Goal: Task Accomplishment & Management: Complete application form

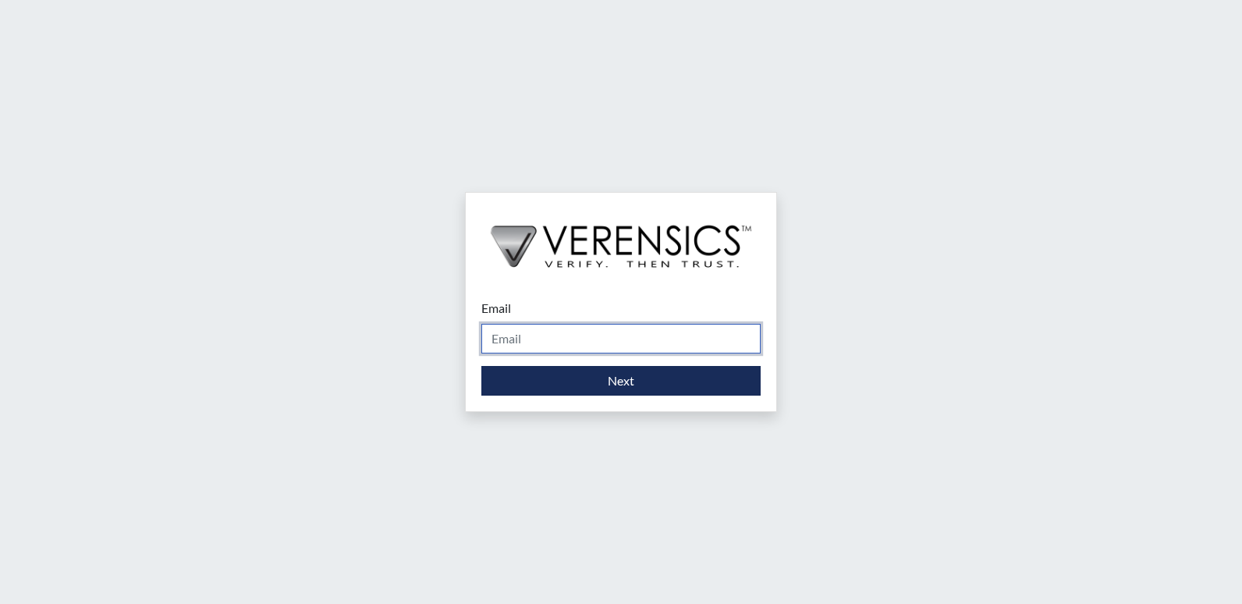
click at [507, 332] on input "Email" at bounding box center [621, 339] width 279 height 30
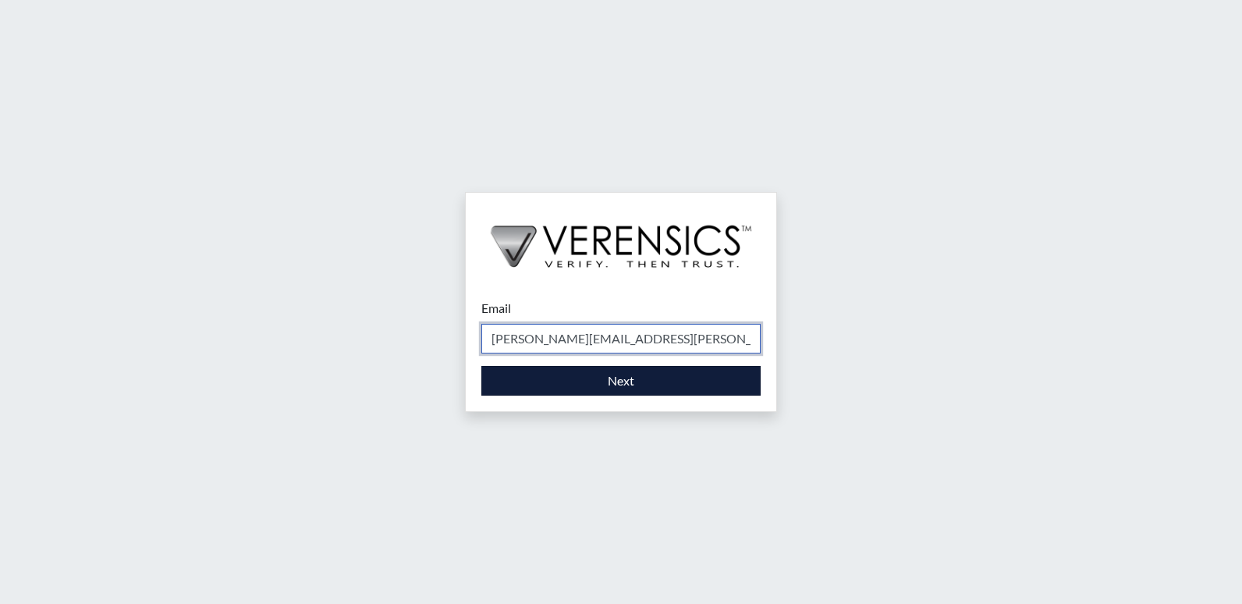
type input "[PERSON_NAME][EMAIL_ADDRESS][PERSON_NAME][DOMAIN_NAME]"
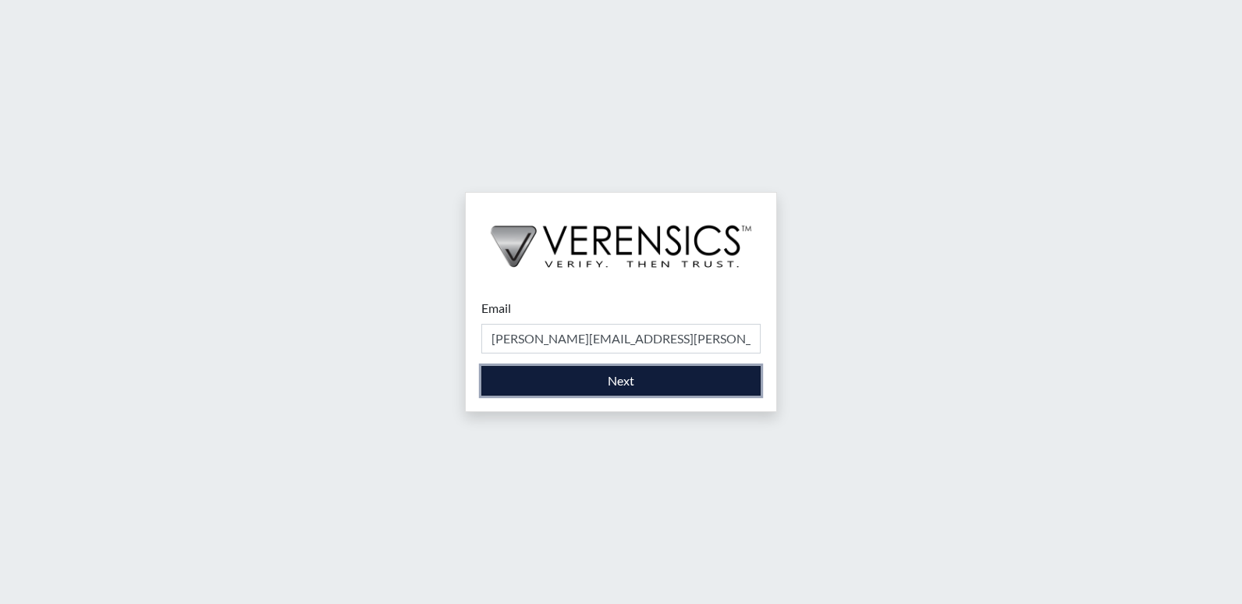
click at [635, 373] on button "Next" at bounding box center [621, 381] width 279 height 30
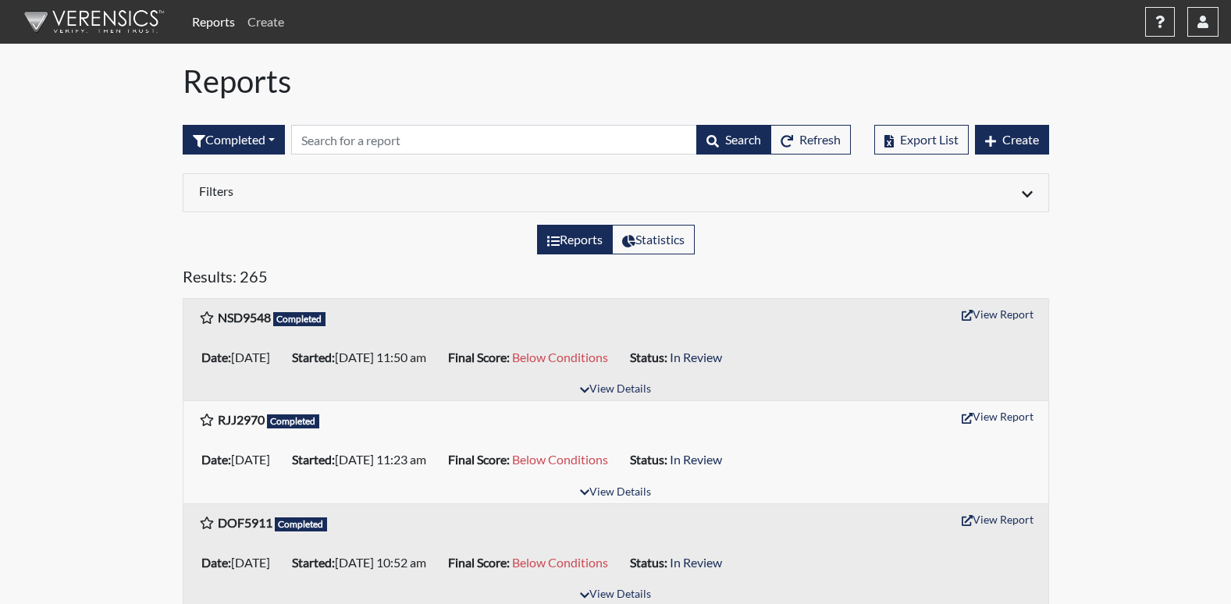
click at [279, 18] on link "Create" at bounding box center [265, 21] width 49 height 31
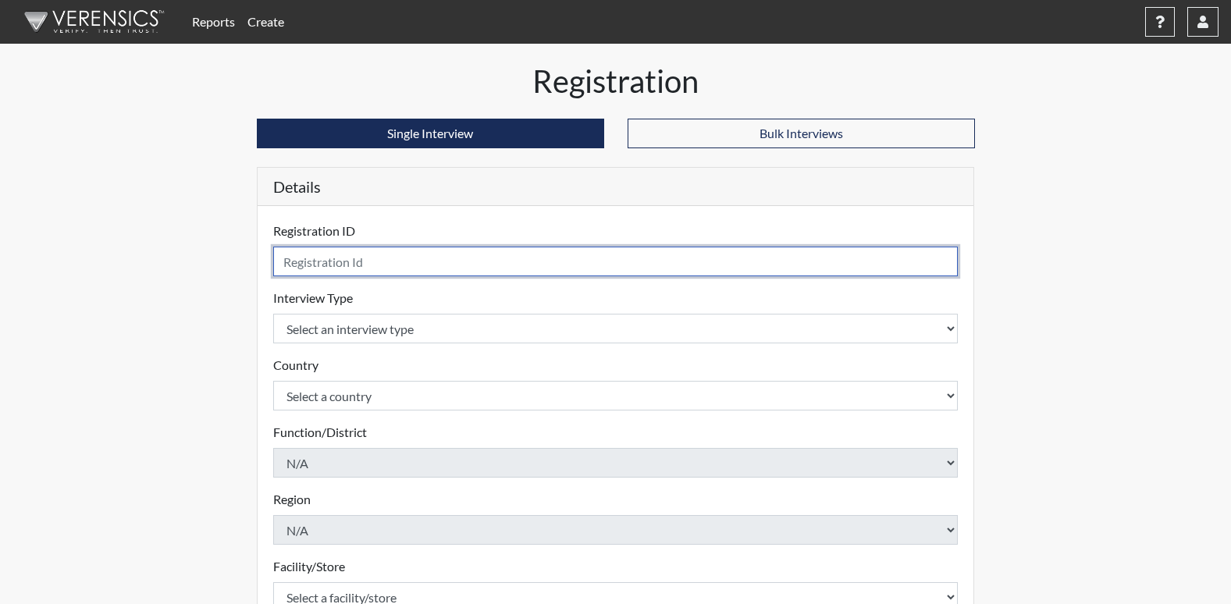
click at [415, 260] on input "text" at bounding box center [615, 262] width 685 height 30
type input "KKF5148"
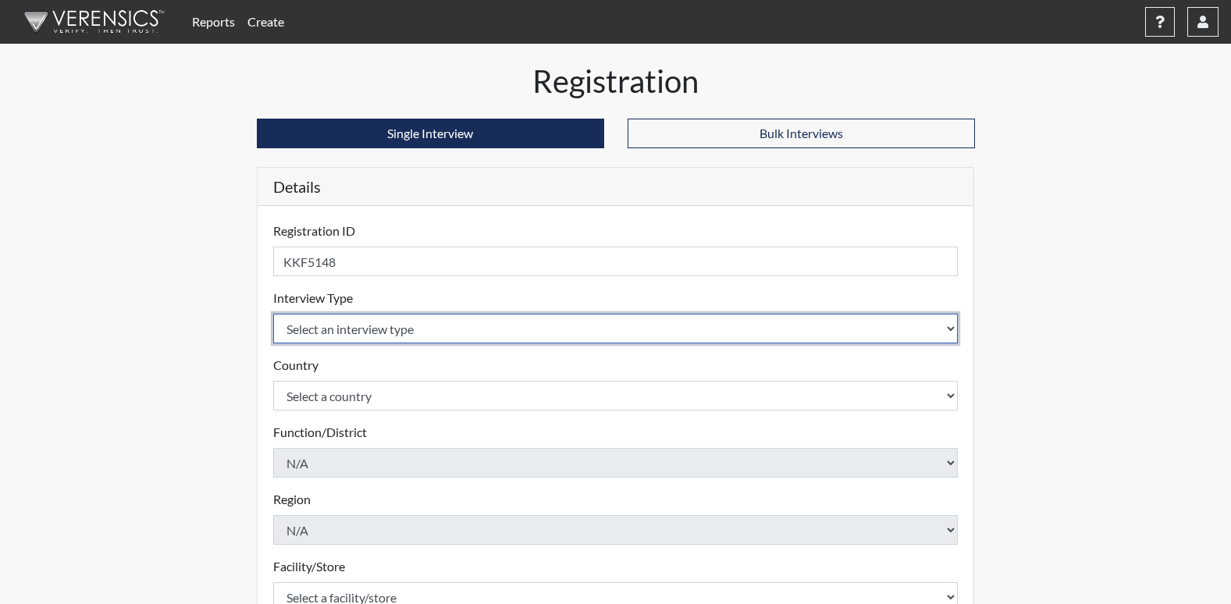
click at [396, 322] on select "Select an interview type Corrections Pre-Employment" at bounding box center [615, 329] width 685 height 30
select select "ff733e93-e1bf-11ea-9c9f-0eff0cf7eb8f"
click at [273, 314] on select "Select an interview type Corrections Pre-Employment" at bounding box center [615, 329] width 685 height 30
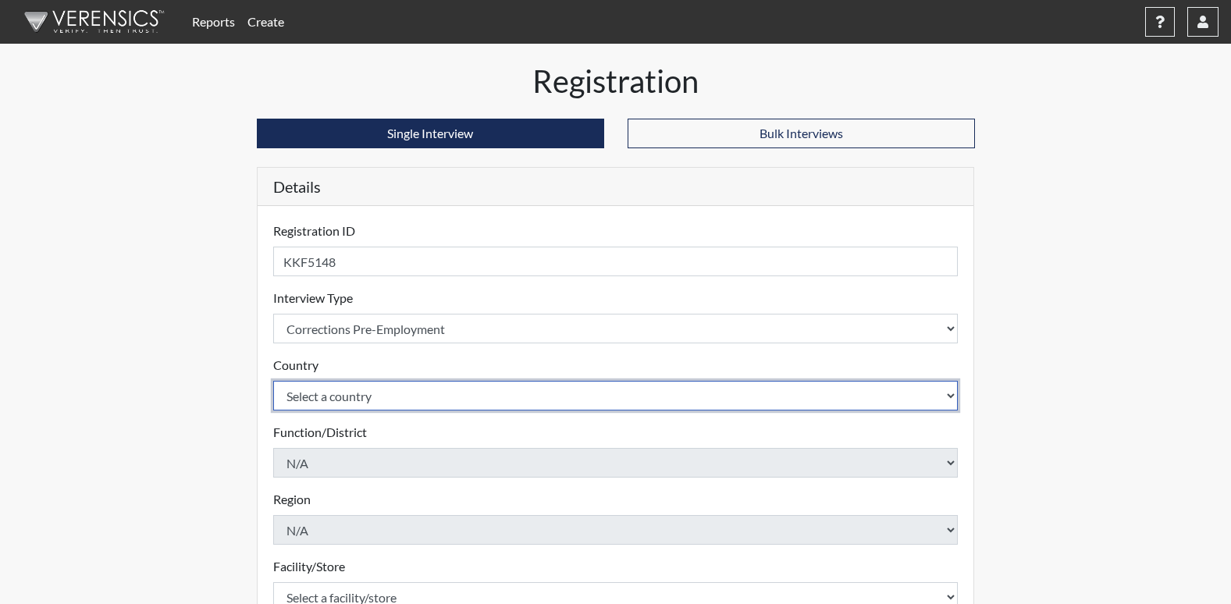
click at [401, 391] on select "Select a country [GEOGRAPHIC_DATA] [GEOGRAPHIC_DATA]" at bounding box center [615, 396] width 685 height 30
select select "united-states-of-[GEOGRAPHIC_DATA]"
click at [273, 381] on select "Select a country [GEOGRAPHIC_DATA] [GEOGRAPHIC_DATA]" at bounding box center [615, 396] width 685 height 30
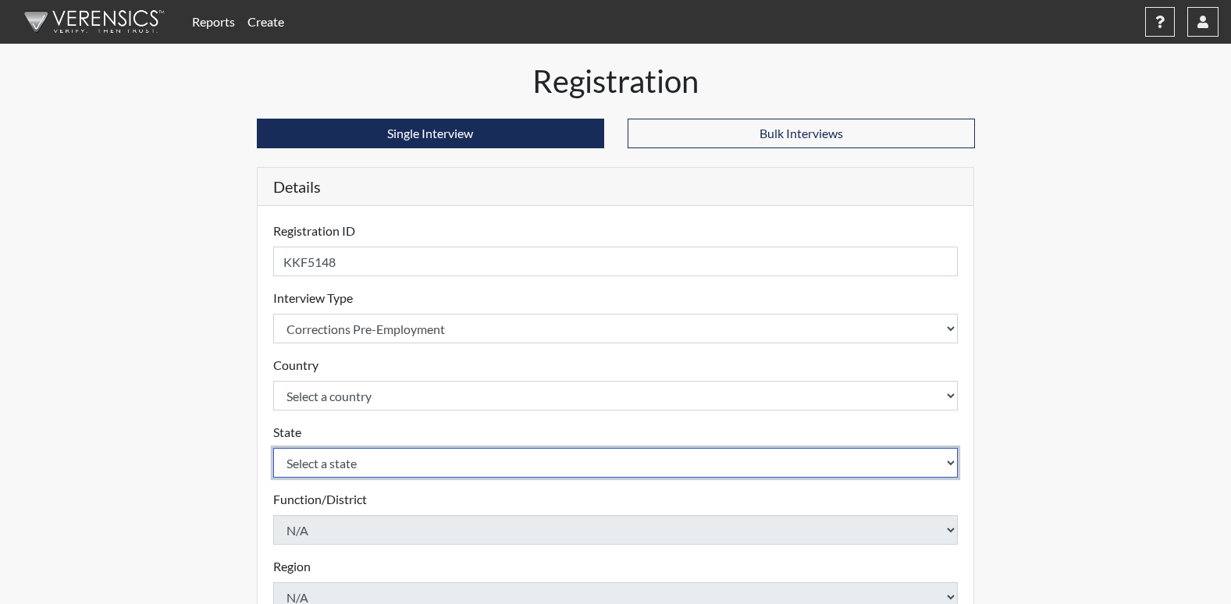
click at [407, 468] on select "Select a state [US_STATE] [US_STATE] [US_STATE] [US_STATE] [US_STATE] [US_STATE…" at bounding box center [615, 463] width 685 height 30
select select "GA"
click at [273, 448] on select "Select a state [US_STATE] [US_STATE] [US_STATE] [US_STATE] [US_STATE] [US_STATE…" at bounding box center [615, 463] width 685 height 30
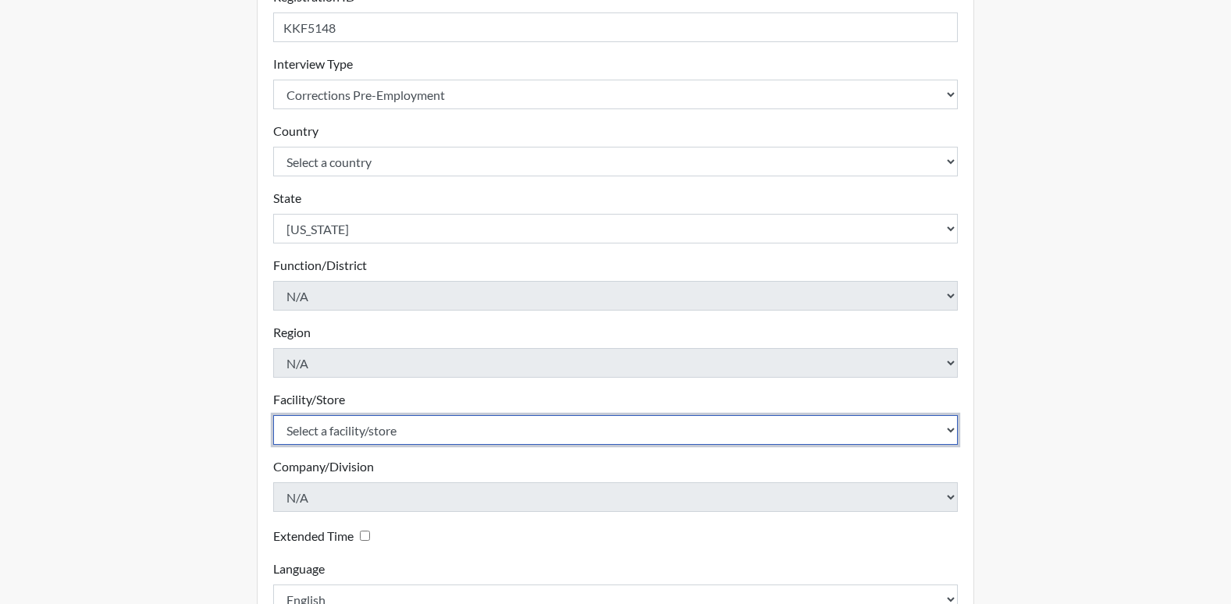
click at [419, 435] on select "Select a facility/store [PERSON_NAME]" at bounding box center [615, 430] width 685 height 30
select select "6cac2b59-3591-4b40-b097-ccfdafc86ef1"
click at [273, 415] on select "Select a facility/store [PERSON_NAME]" at bounding box center [615, 430] width 685 height 30
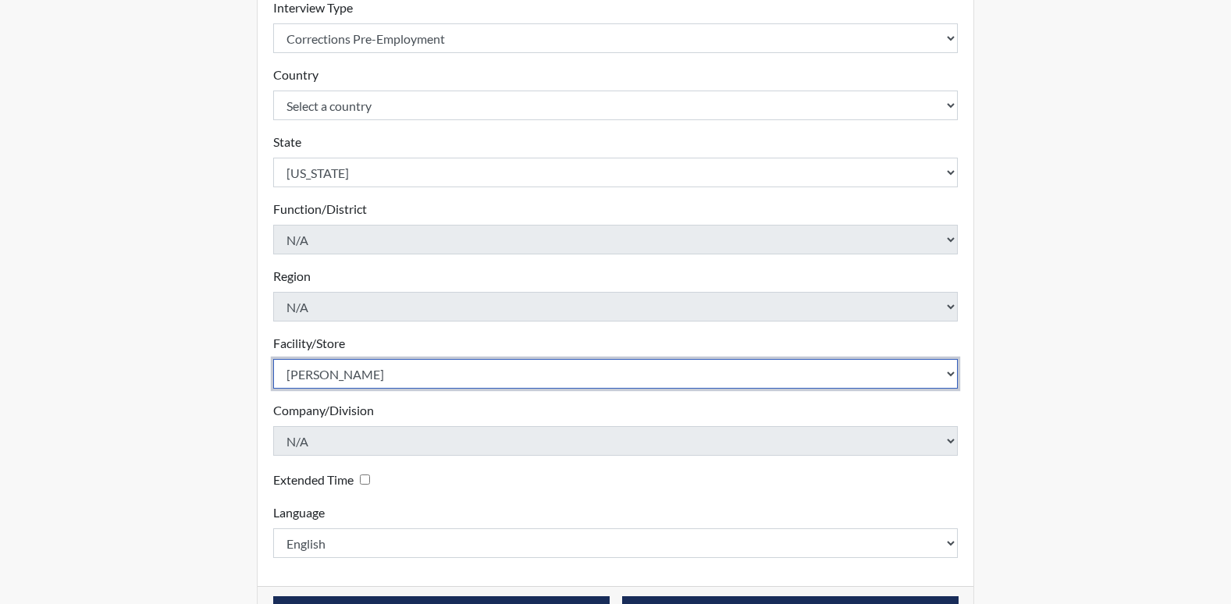
scroll to position [341, 0]
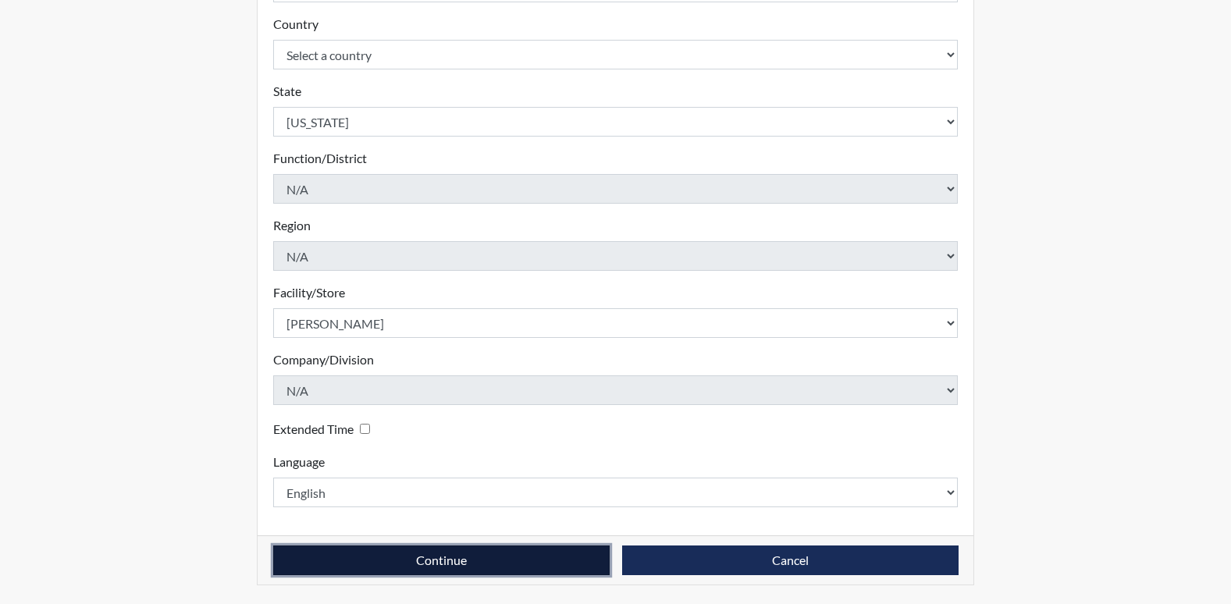
click at [534, 560] on button "Continue" at bounding box center [441, 561] width 336 height 30
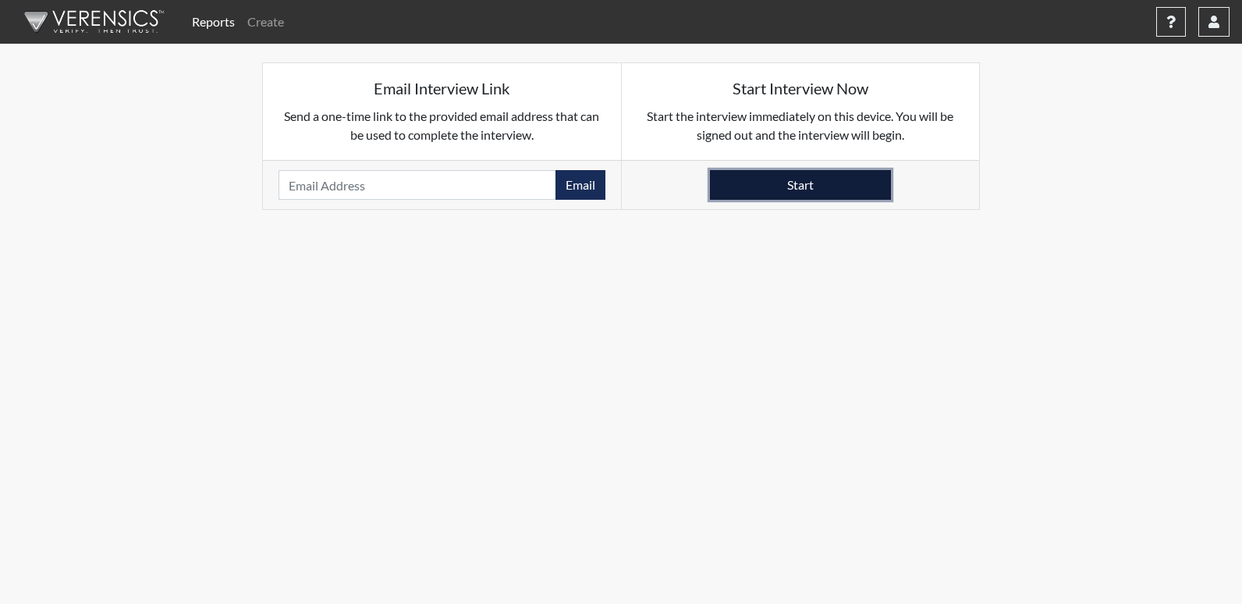
click at [822, 173] on button "Start" at bounding box center [800, 185] width 181 height 30
